Goal: Information Seeking & Learning: Learn about a topic

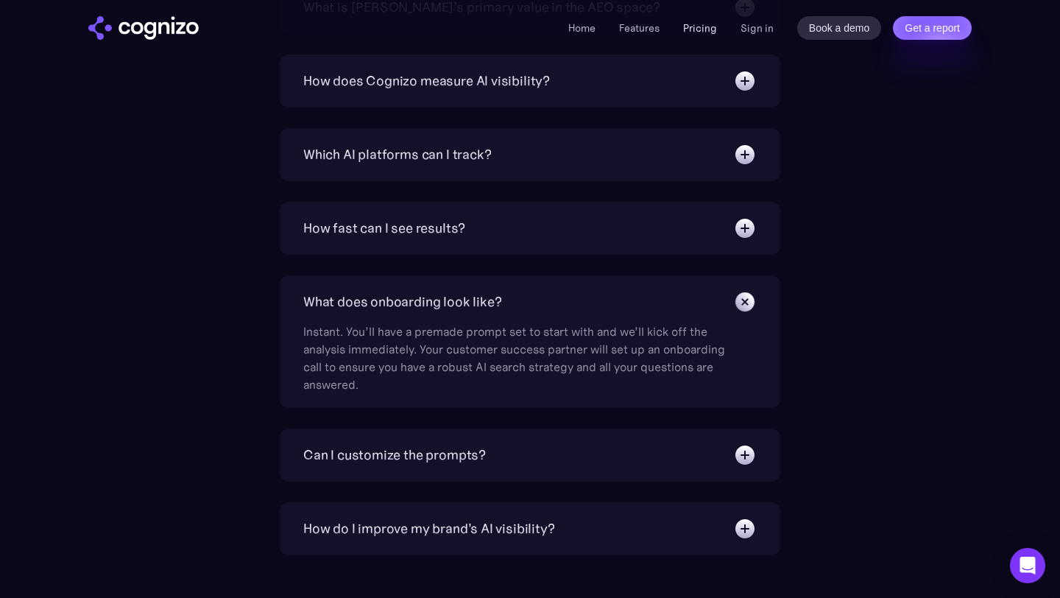
click at [704, 24] on link "Pricing" at bounding box center [700, 27] width 34 height 13
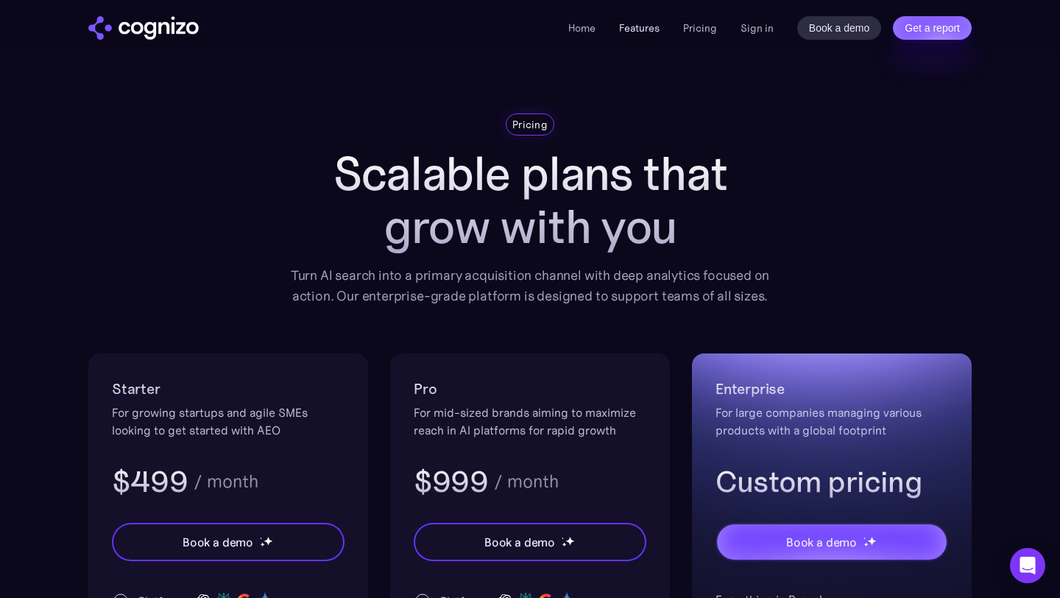
click at [644, 27] on link "Features" at bounding box center [639, 27] width 40 height 13
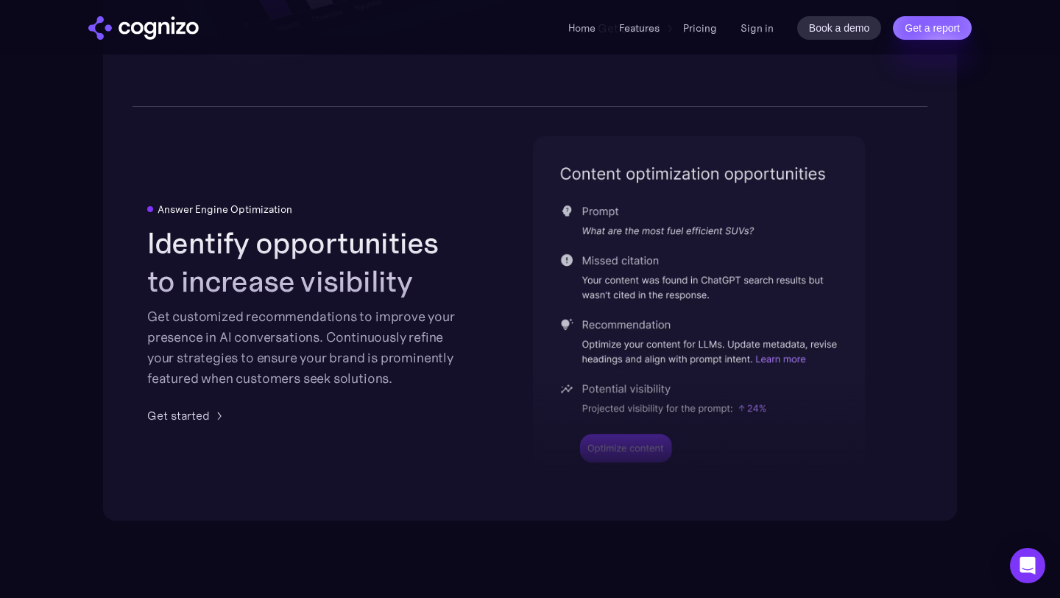
scroll to position [2989, 0]
